Goal: Transaction & Acquisition: Purchase product/service

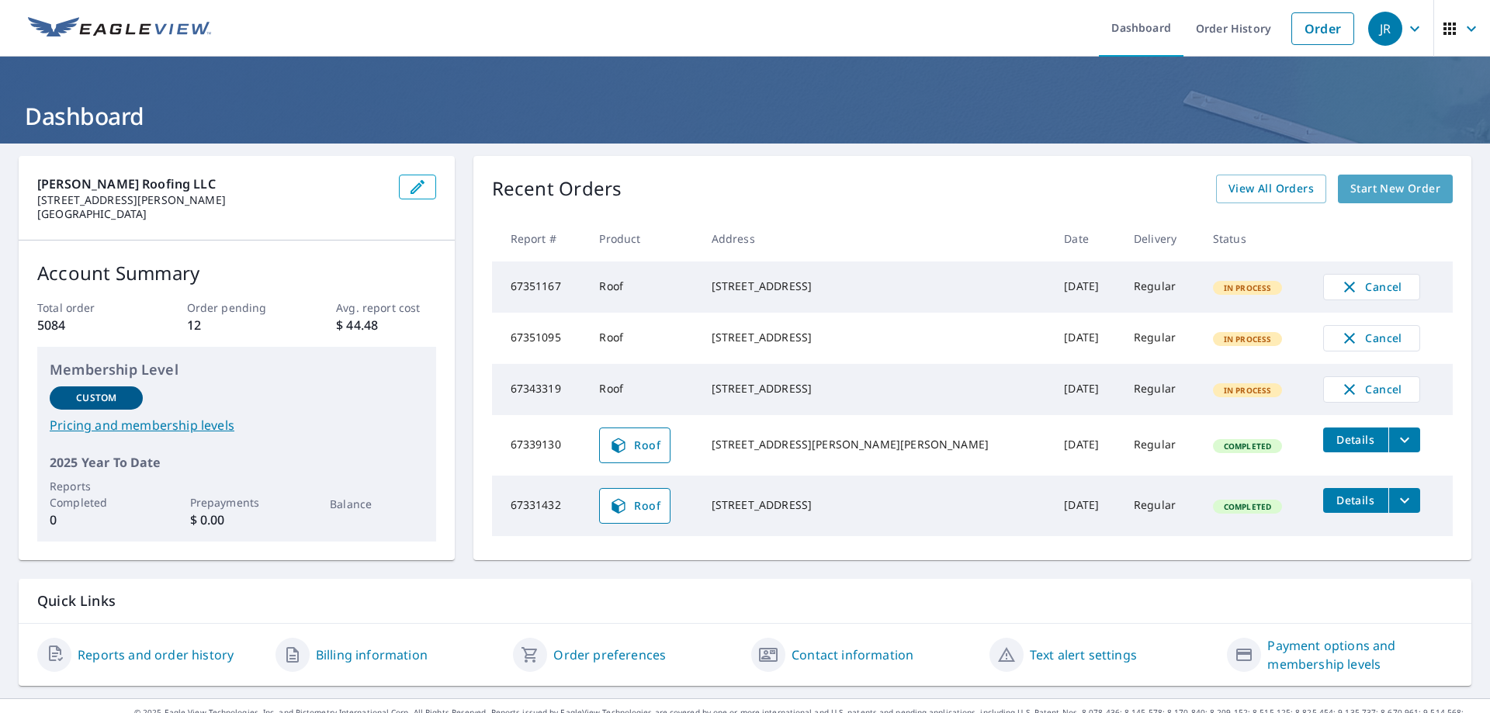
click at [1383, 191] on span "Start New Order" at bounding box center [1395, 188] width 90 height 19
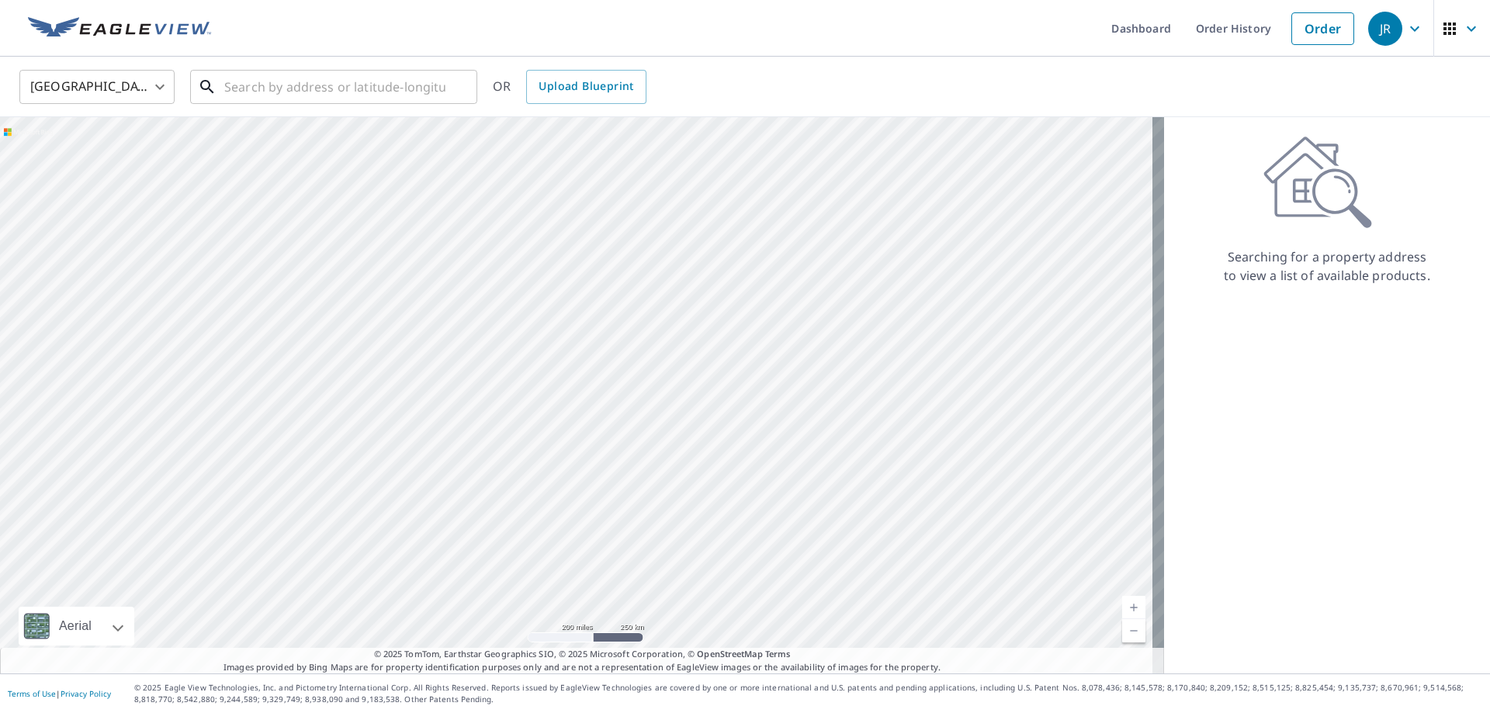
click at [269, 91] on input "text" at bounding box center [334, 86] width 221 height 43
paste input "[STREET_ADDRESS]"
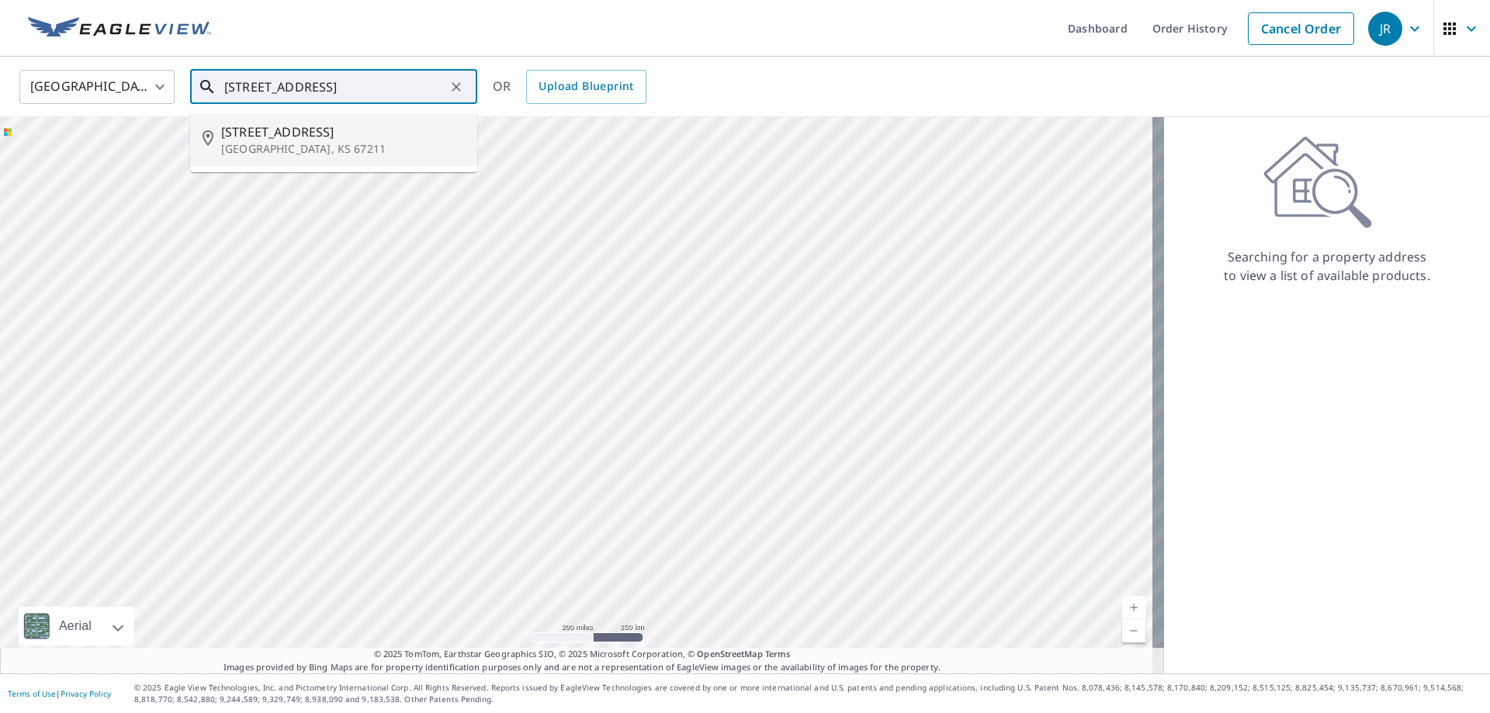
click at [279, 136] on span "[STREET_ADDRESS]" at bounding box center [343, 132] width 244 height 19
type input "[STREET_ADDRESS]"
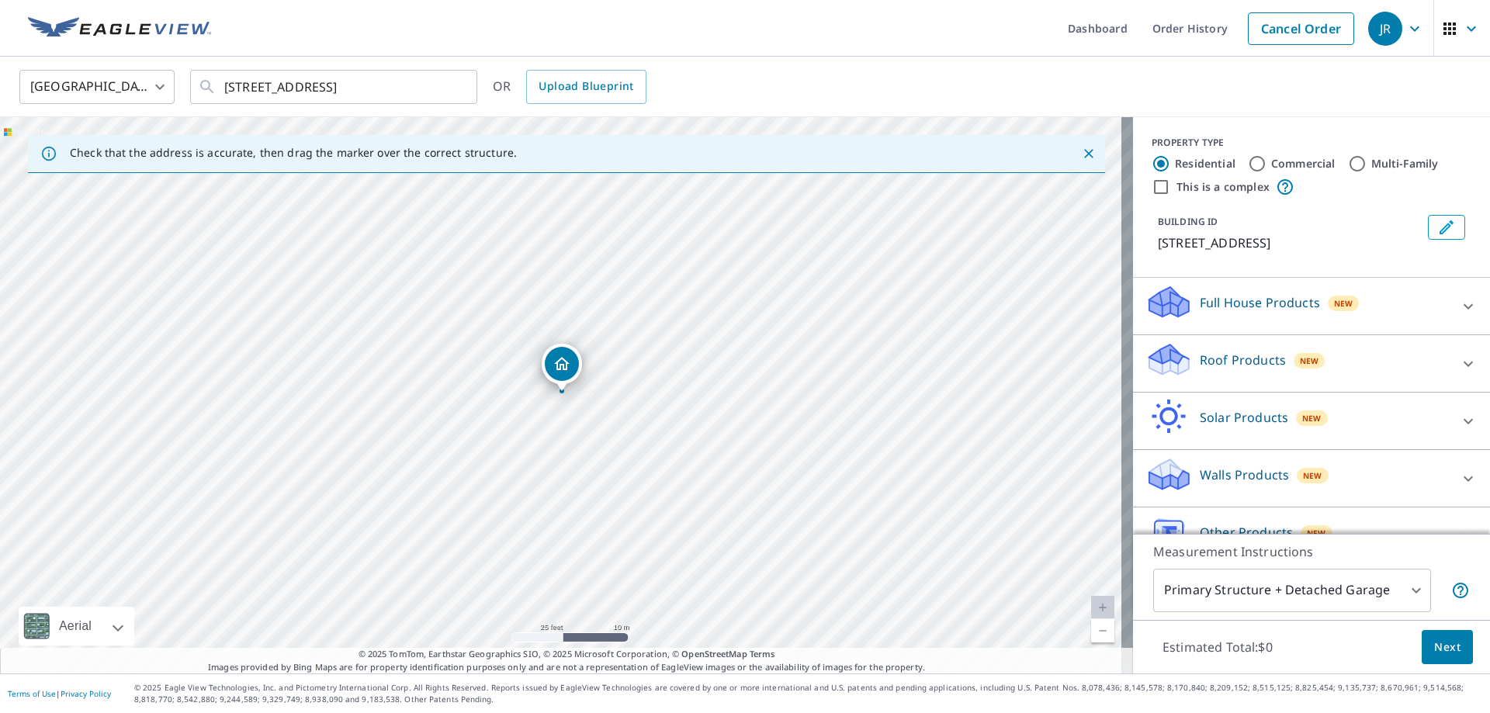
click at [1239, 355] on p "Roof Products" at bounding box center [1243, 360] width 86 height 19
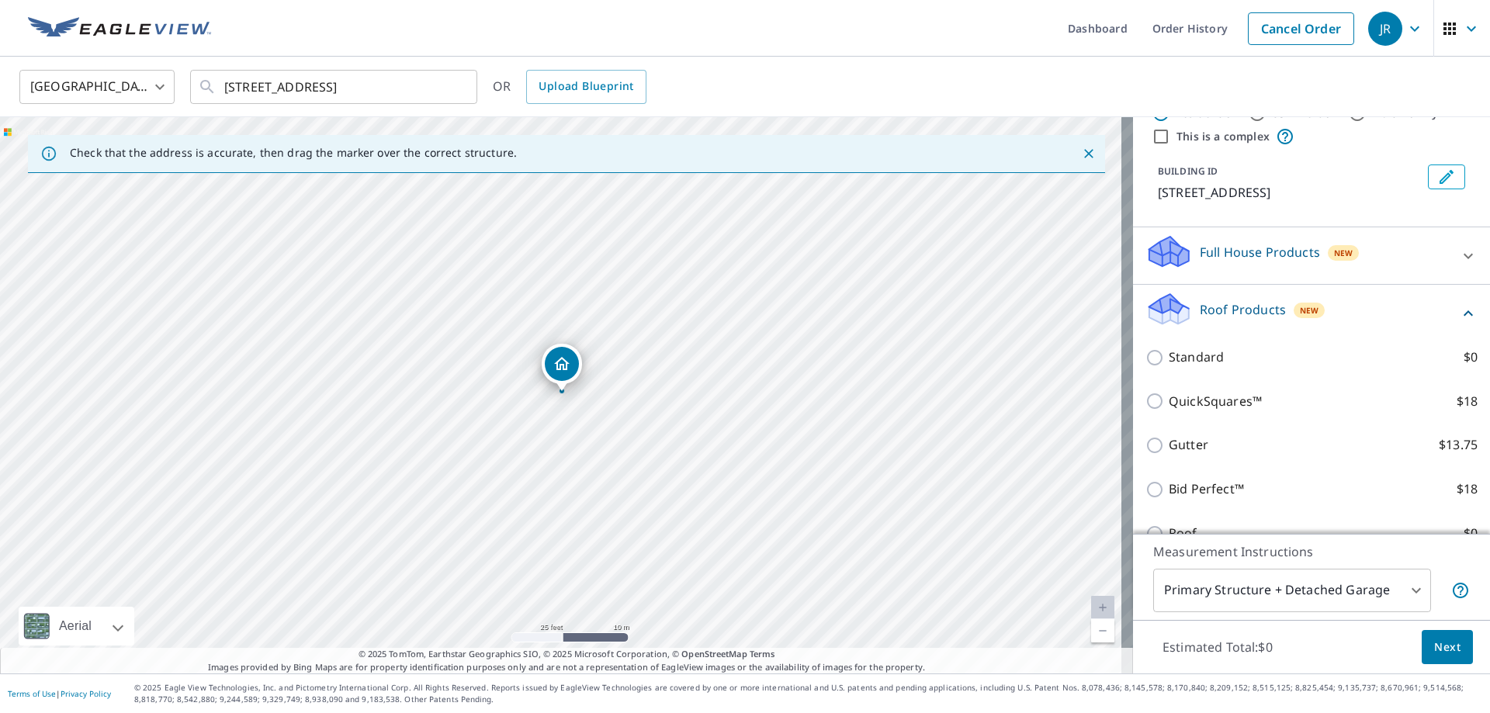
scroll to position [78, 0]
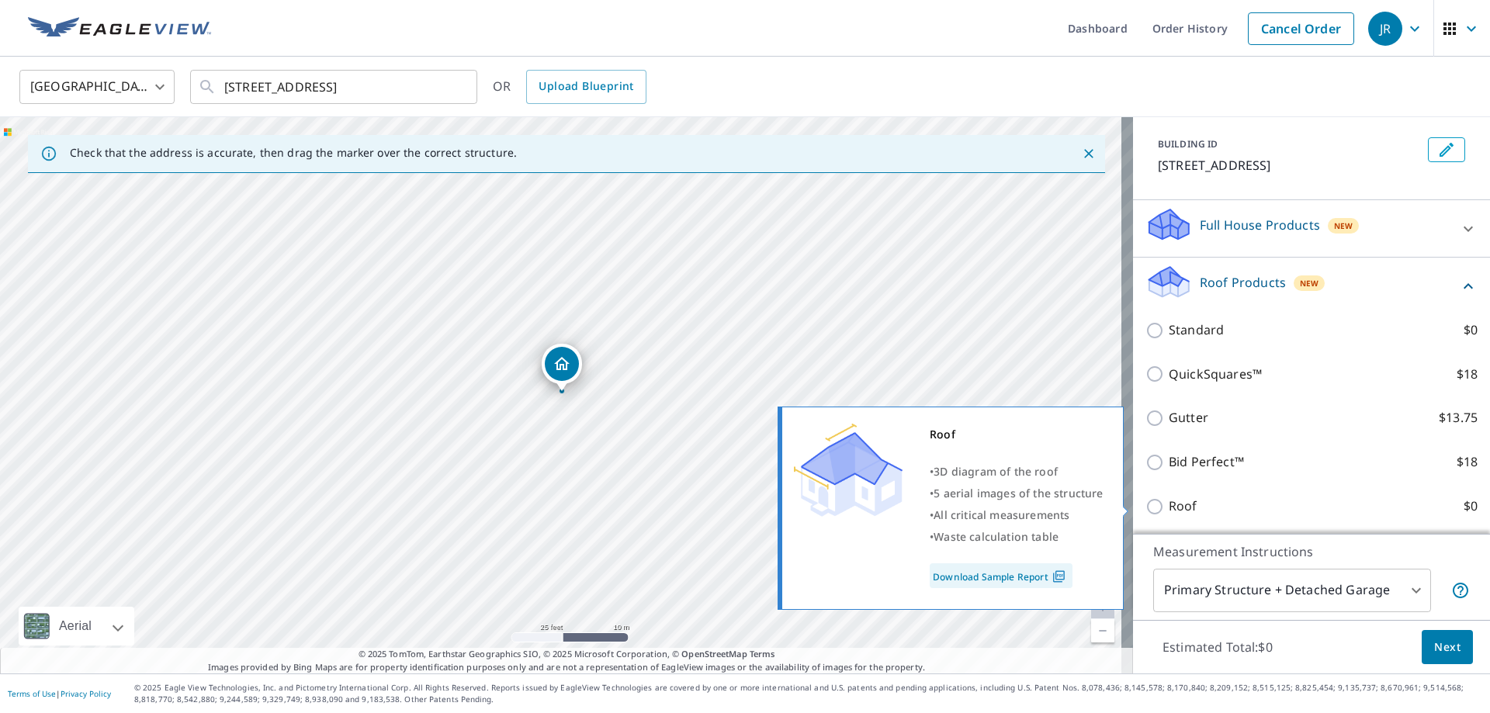
click at [1172, 508] on p "Roof" at bounding box center [1182, 506] width 29 height 19
click at [1168, 508] on input "Roof $0" at bounding box center [1156, 506] width 23 height 19
checkbox input "true"
type input "3"
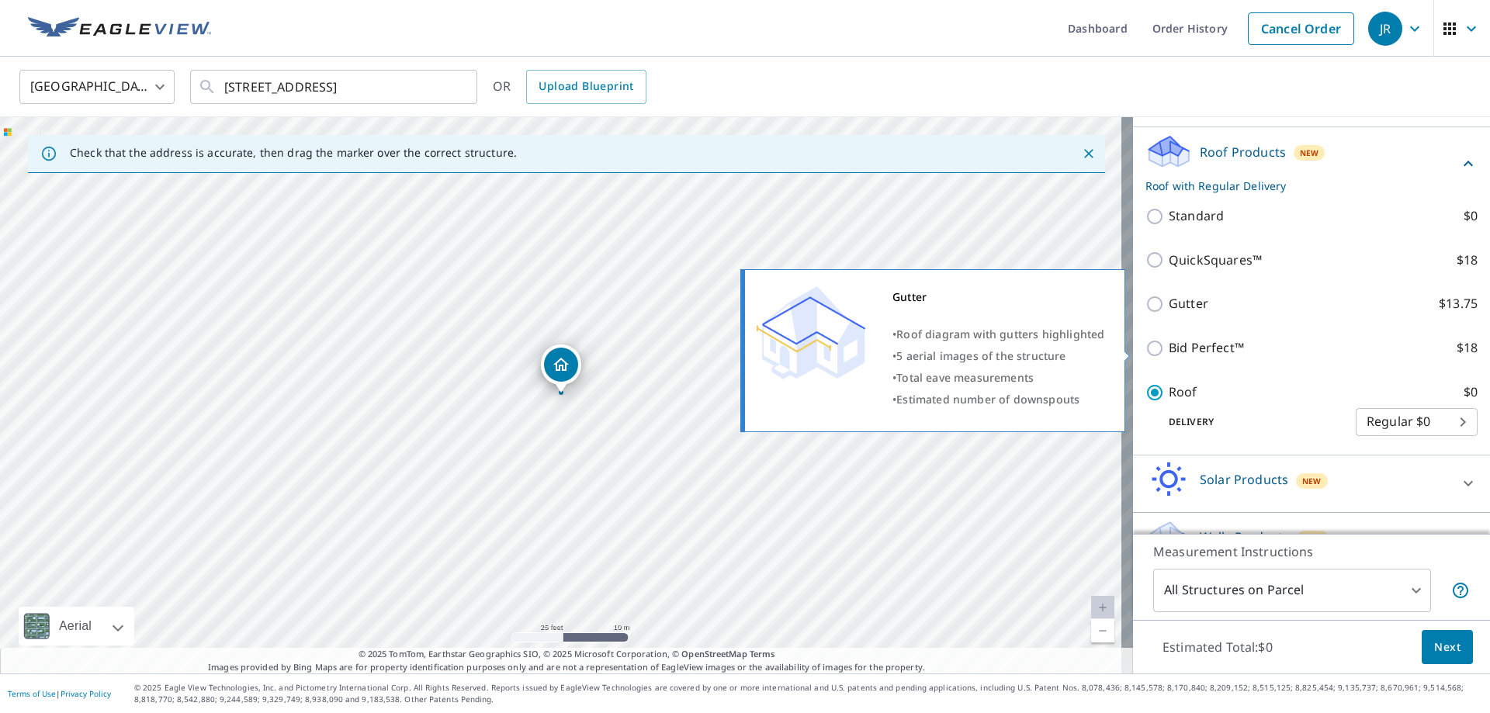
scroll to position [191, 0]
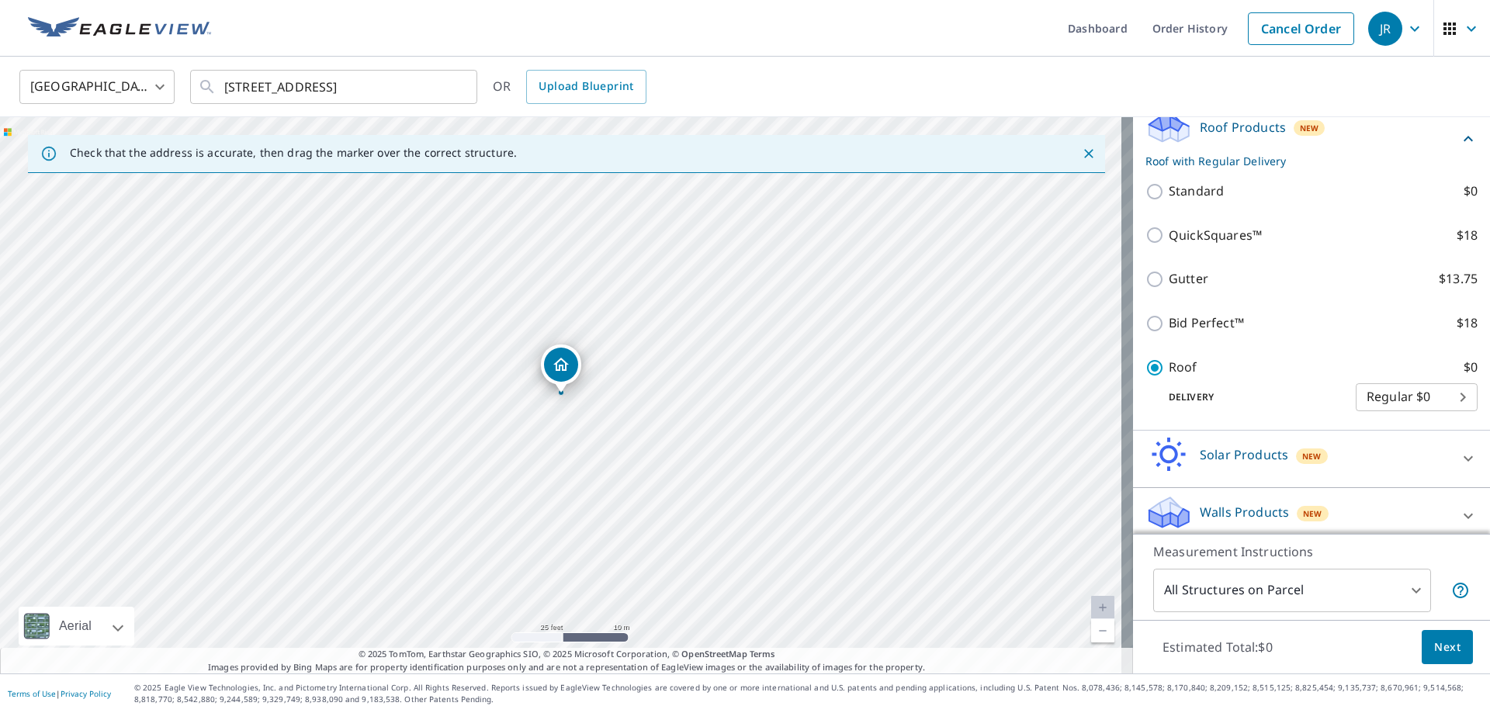
click at [1392, 587] on body "[PERSON_NAME] Dashboard Order History Cancel Order JR United States [GEOGRAPHIC…" at bounding box center [745, 356] width 1490 height 713
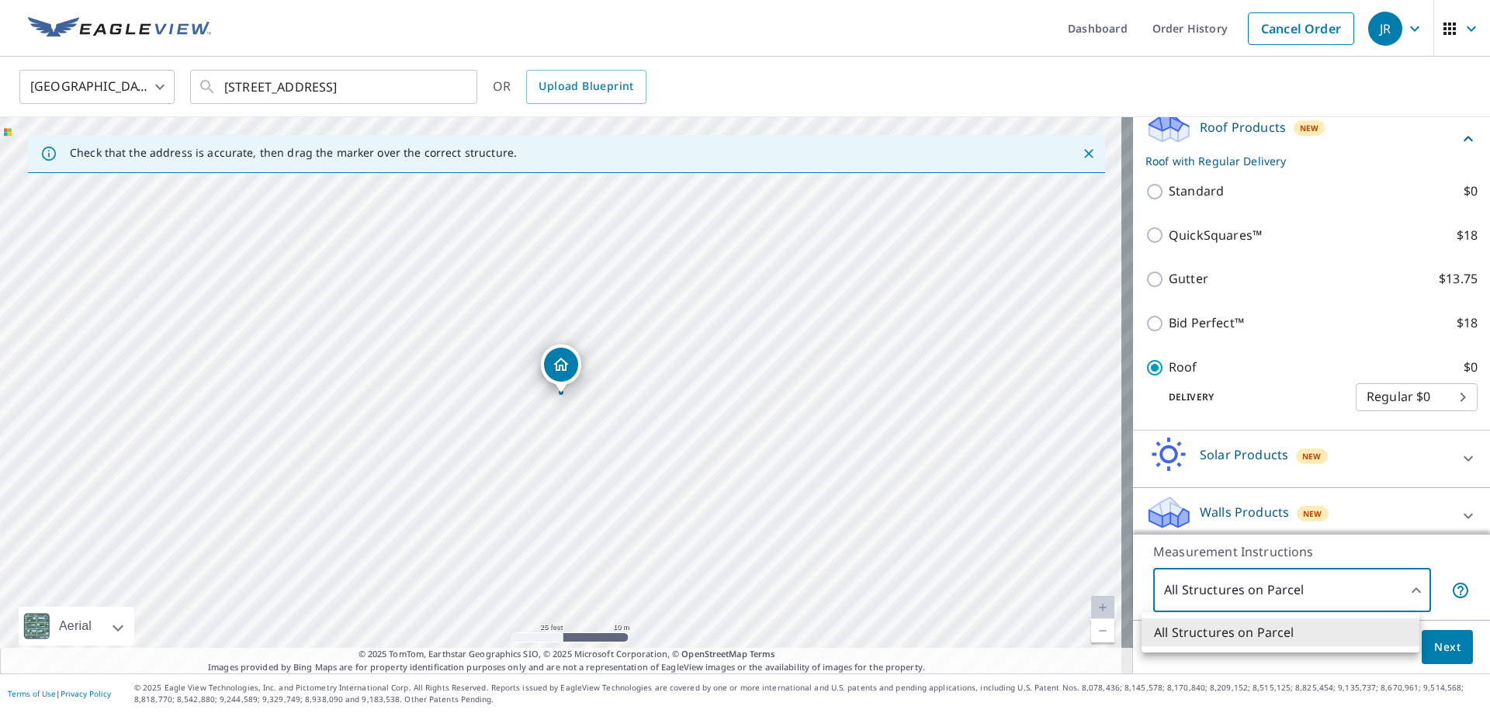
click at [1282, 632] on li "All Structures on Parcel" at bounding box center [1280, 632] width 278 height 28
click at [1296, 597] on body "[PERSON_NAME] Dashboard Order History Cancel Order JR United States [GEOGRAPHIC…" at bounding box center [745, 356] width 1490 height 713
click at [1267, 628] on li "All Structures on Parcel" at bounding box center [1280, 632] width 278 height 28
click at [1435, 646] on span "Next" at bounding box center [1447, 647] width 26 height 19
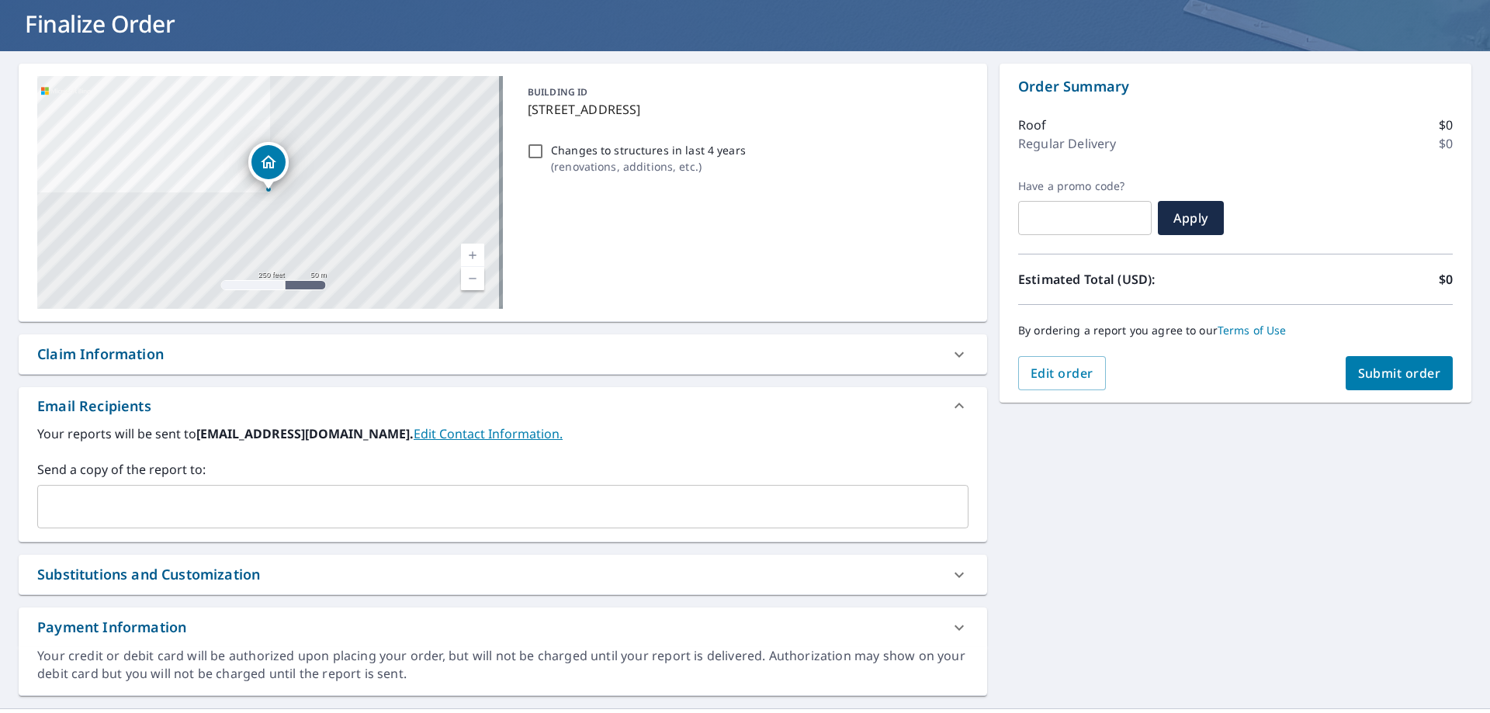
scroll to position [127, 0]
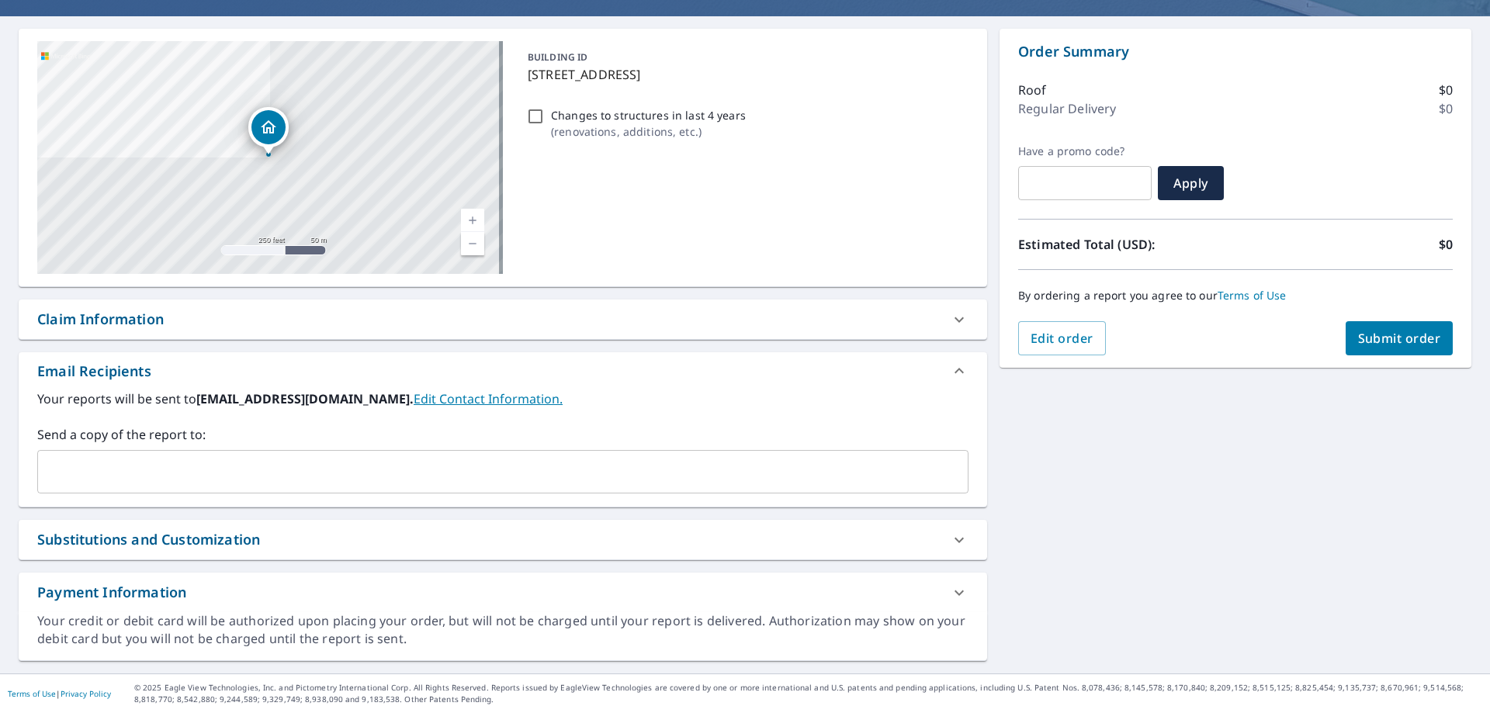
click at [185, 487] on div "​" at bounding box center [502, 471] width 931 height 43
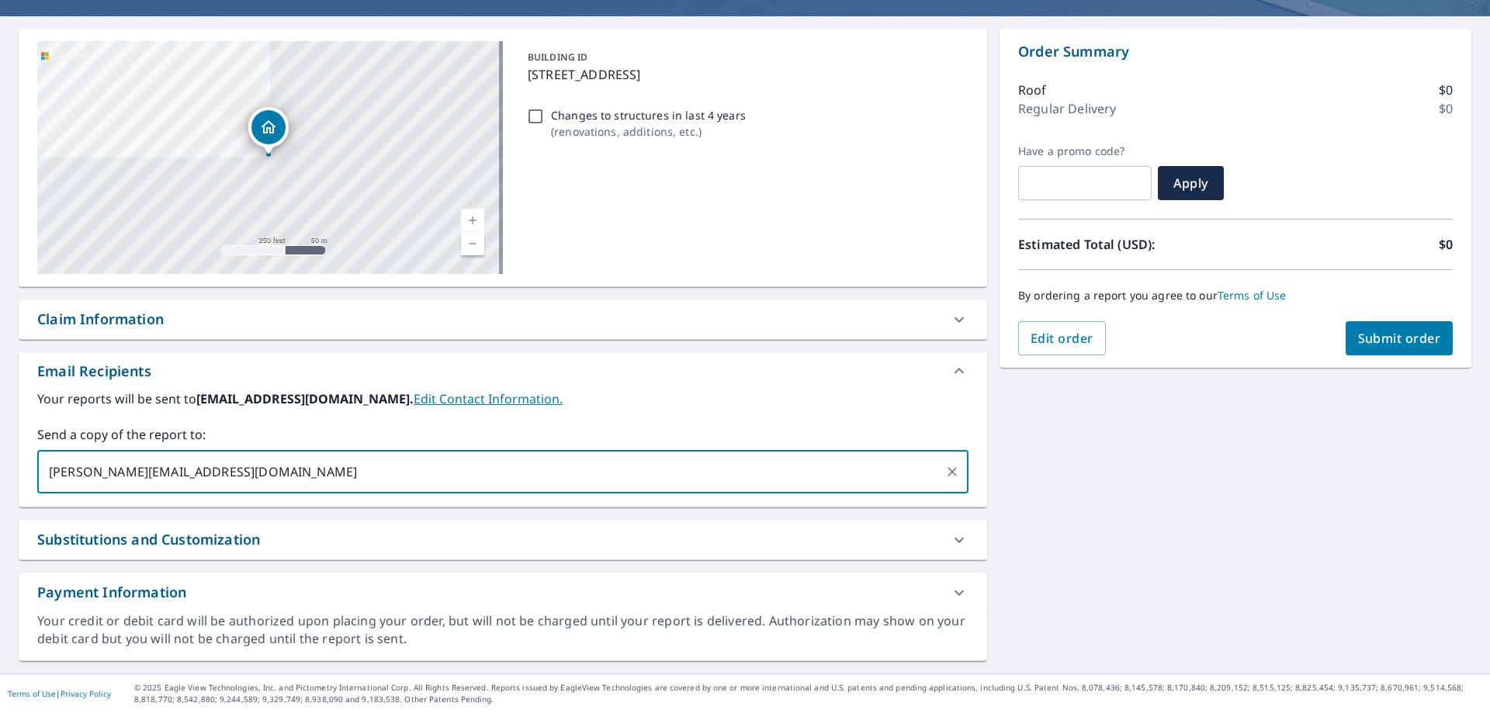
type input "[PERSON_NAME][EMAIL_ADDRESS][DOMAIN_NAME]"
click at [1382, 337] on span "Submit order" at bounding box center [1399, 338] width 83 height 17
checkbox input "true"
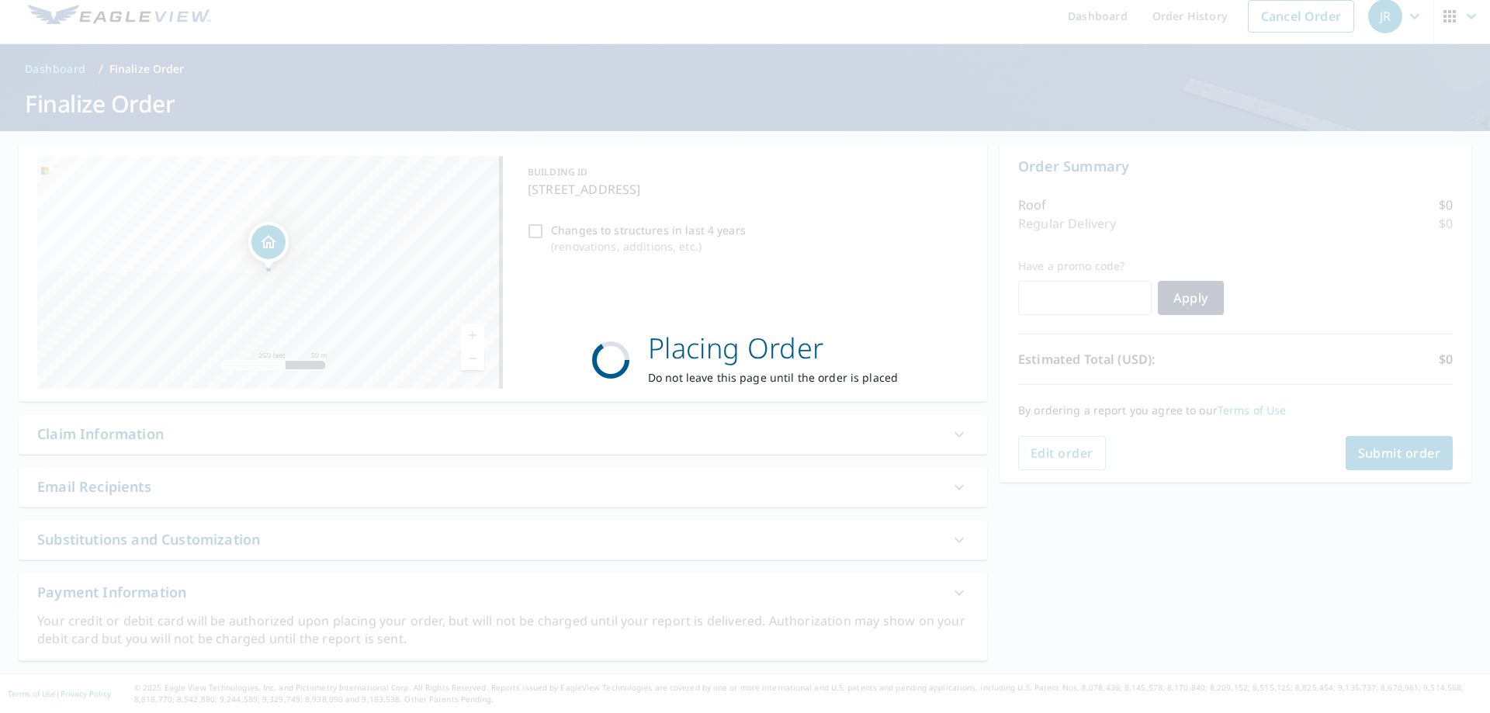
scroll to position [12, 0]
